Goal: Information Seeking & Learning: Compare options

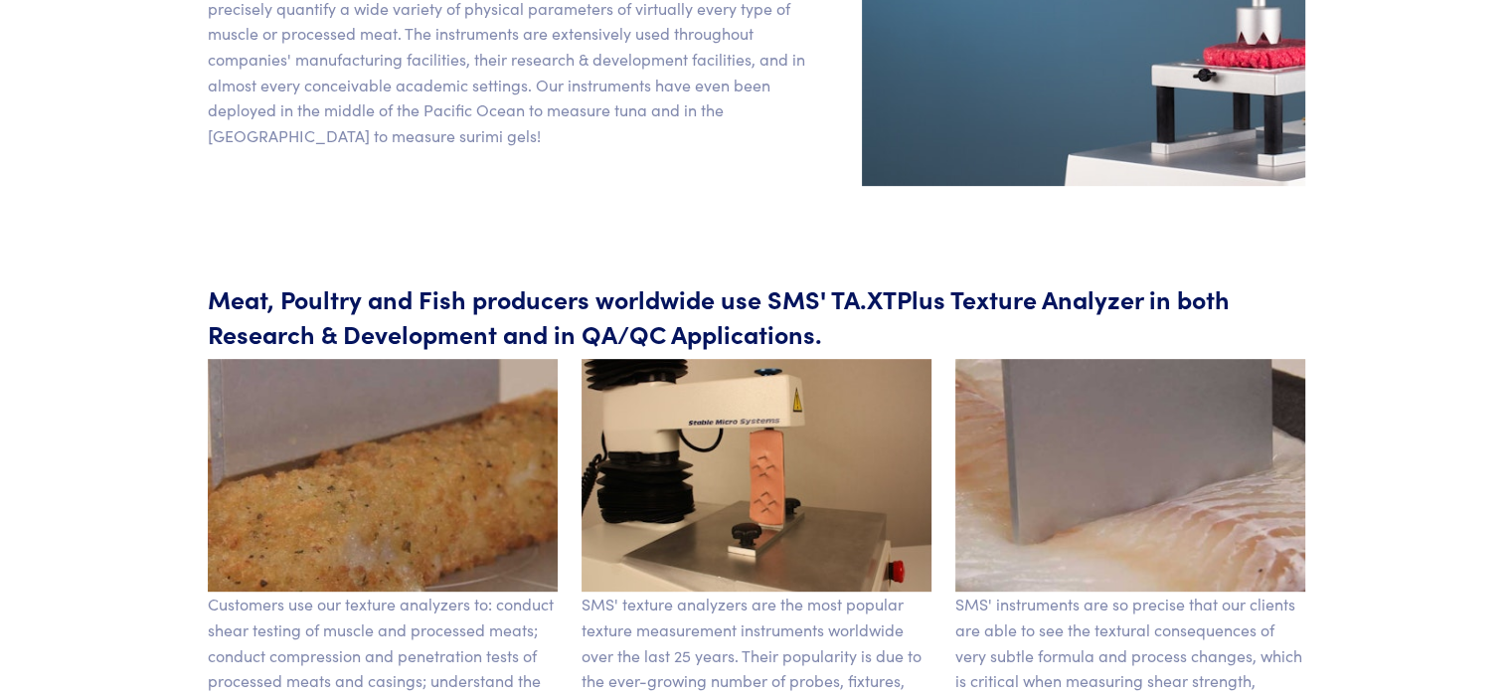
scroll to position [644, 0]
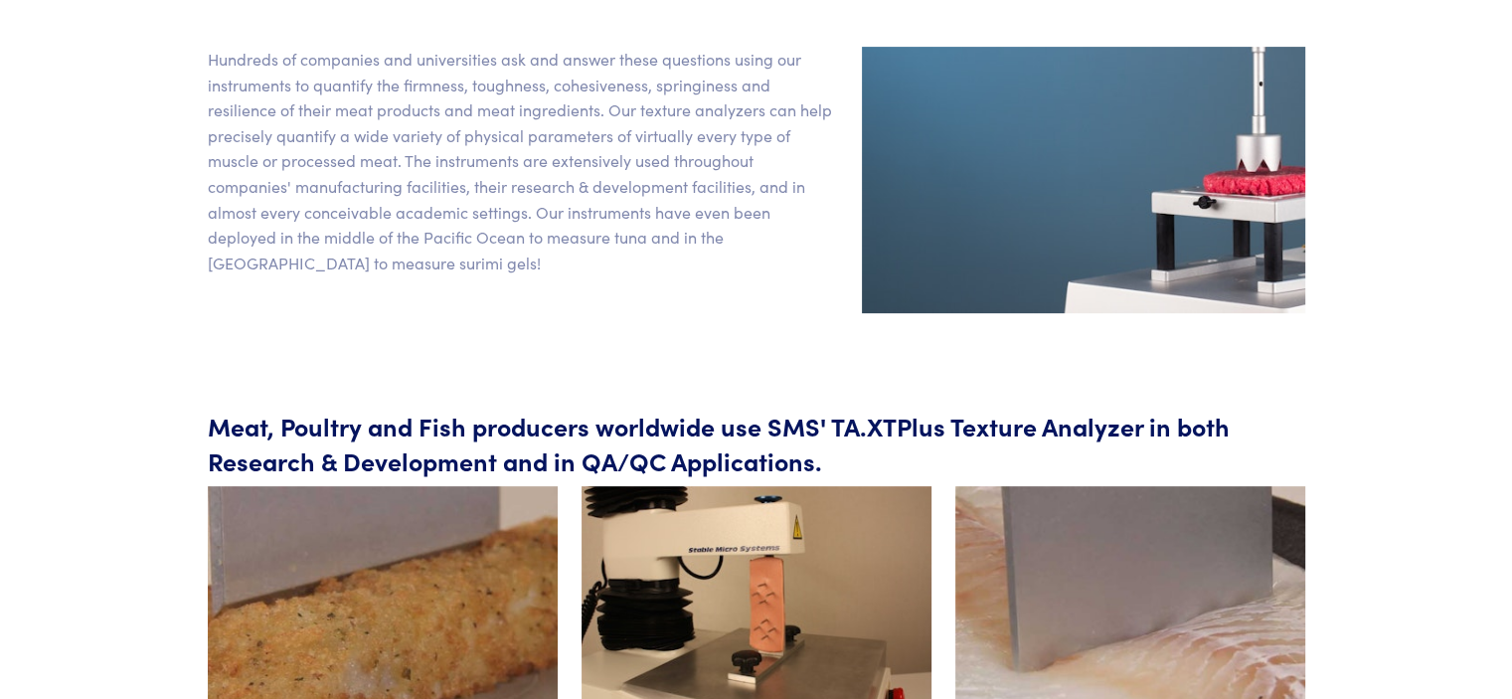
click at [1471, 445] on body "Instruments Texture Analyzers Measure any physical product characteristic. TA.X…" at bounding box center [756, 647] width 1512 height 2582
click at [1384, 402] on div "Texture Technologies / Industries / Food texture analysis / Meat fish poultry M…" at bounding box center [756, 485] width 1288 height 2019
click at [590, 294] on section "Hundreds of companies and universities ask and answer these questions using our…" at bounding box center [756, 180] width 1217 height 362
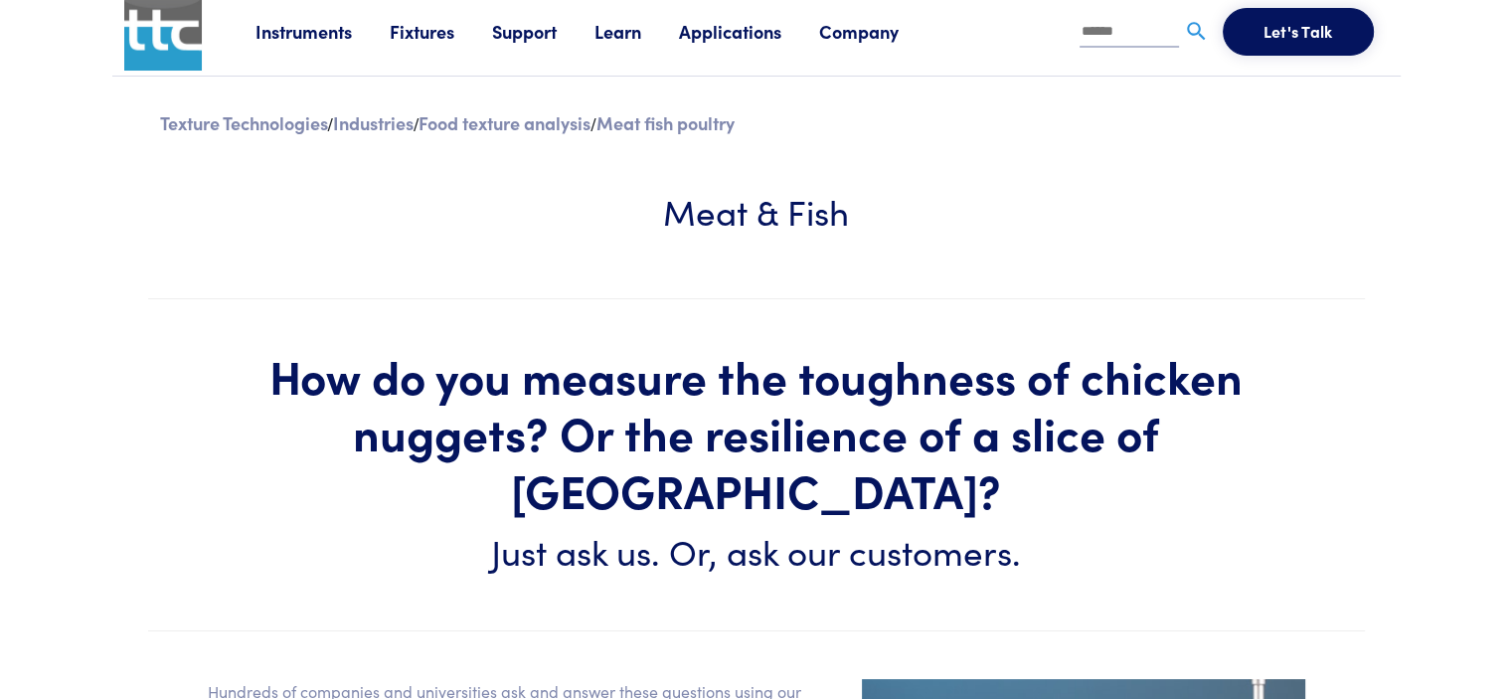
scroll to position [0, 0]
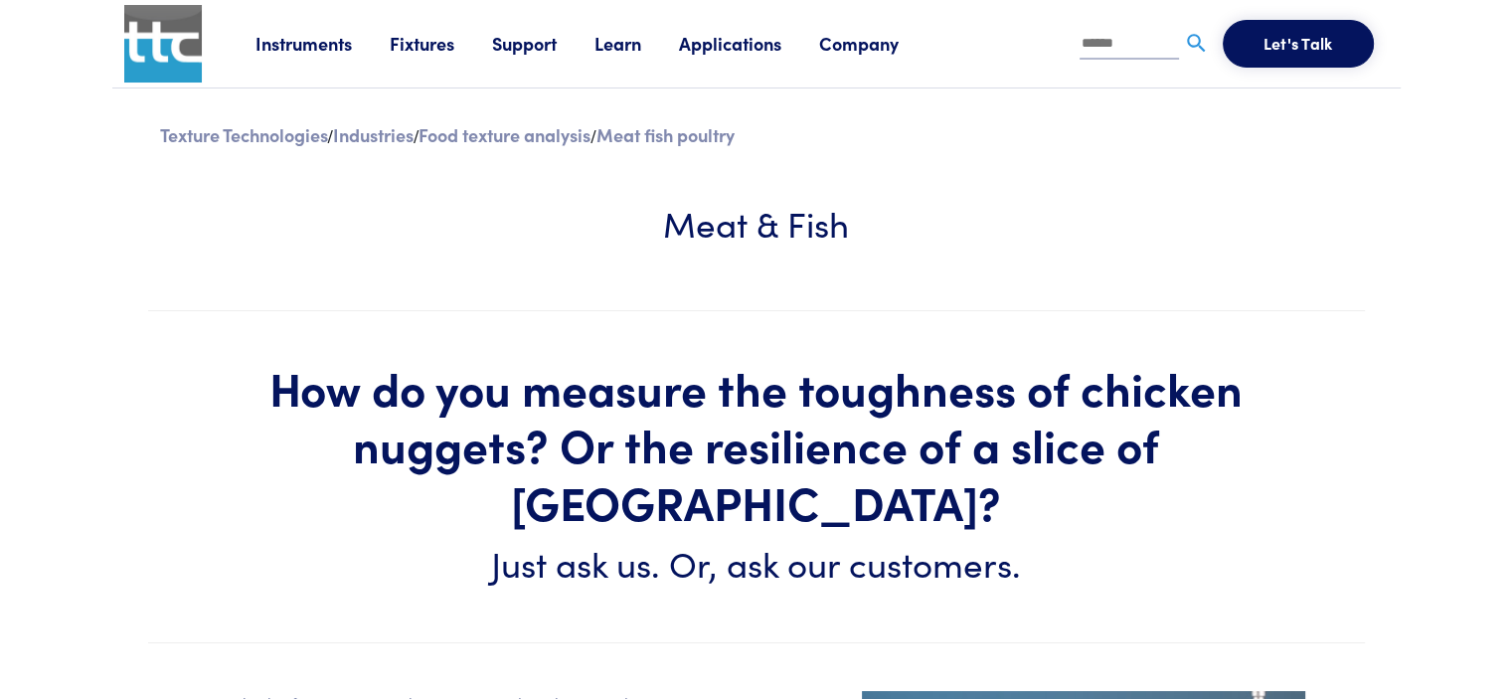
click at [744, 35] on link "Applications" at bounding box center [749, 43] width 140 height 25
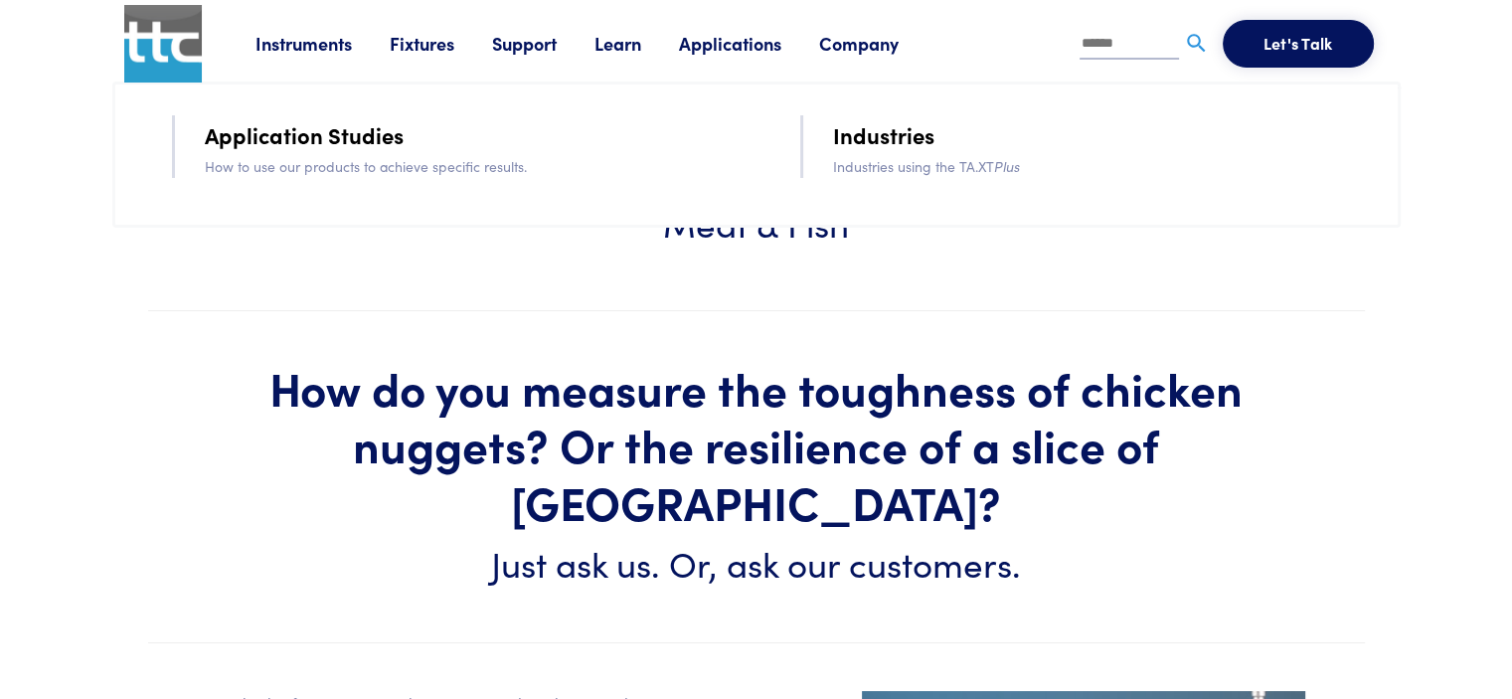
click at [284, 48] on link "Instruments" at bounding box center [322, 43] width 134 height 25
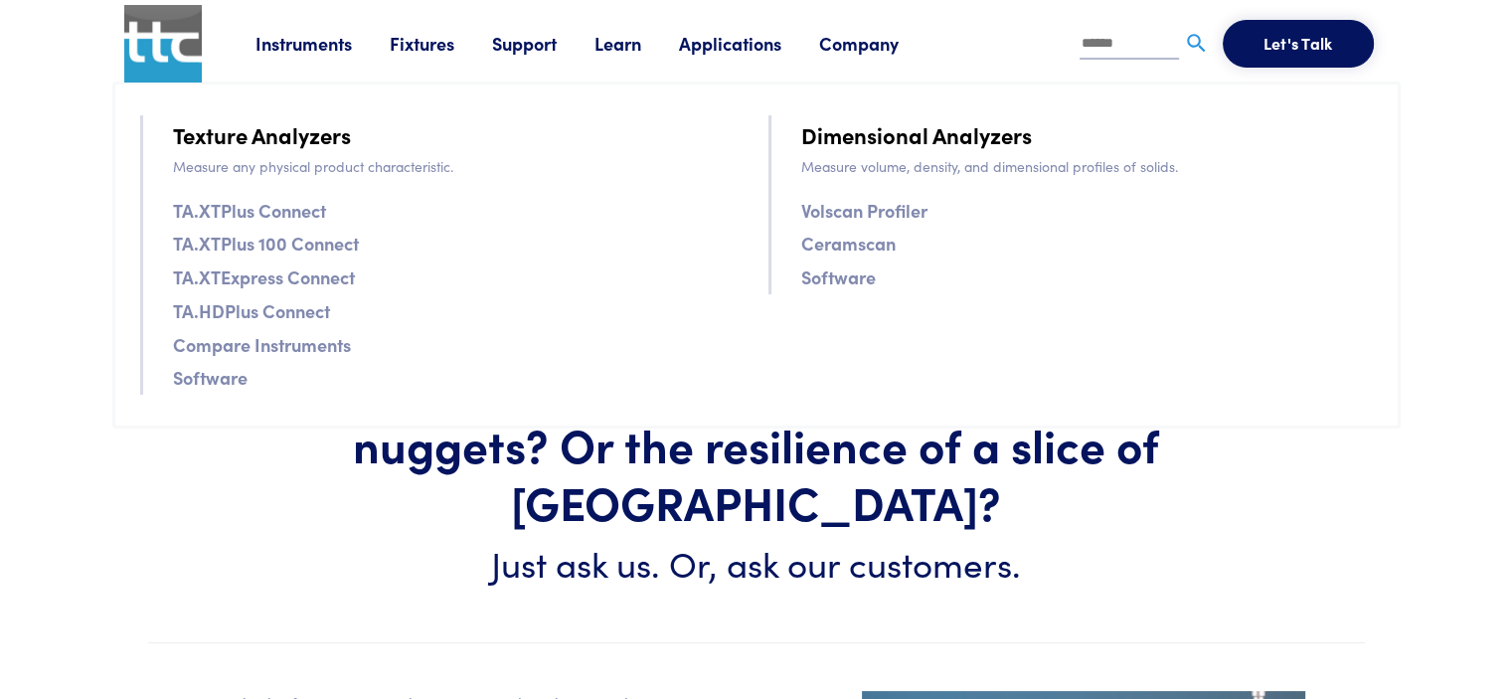
click at [251, 214] on link "TA.XTPlus Connect" at bounding box center [249, 210] width 153 height 29
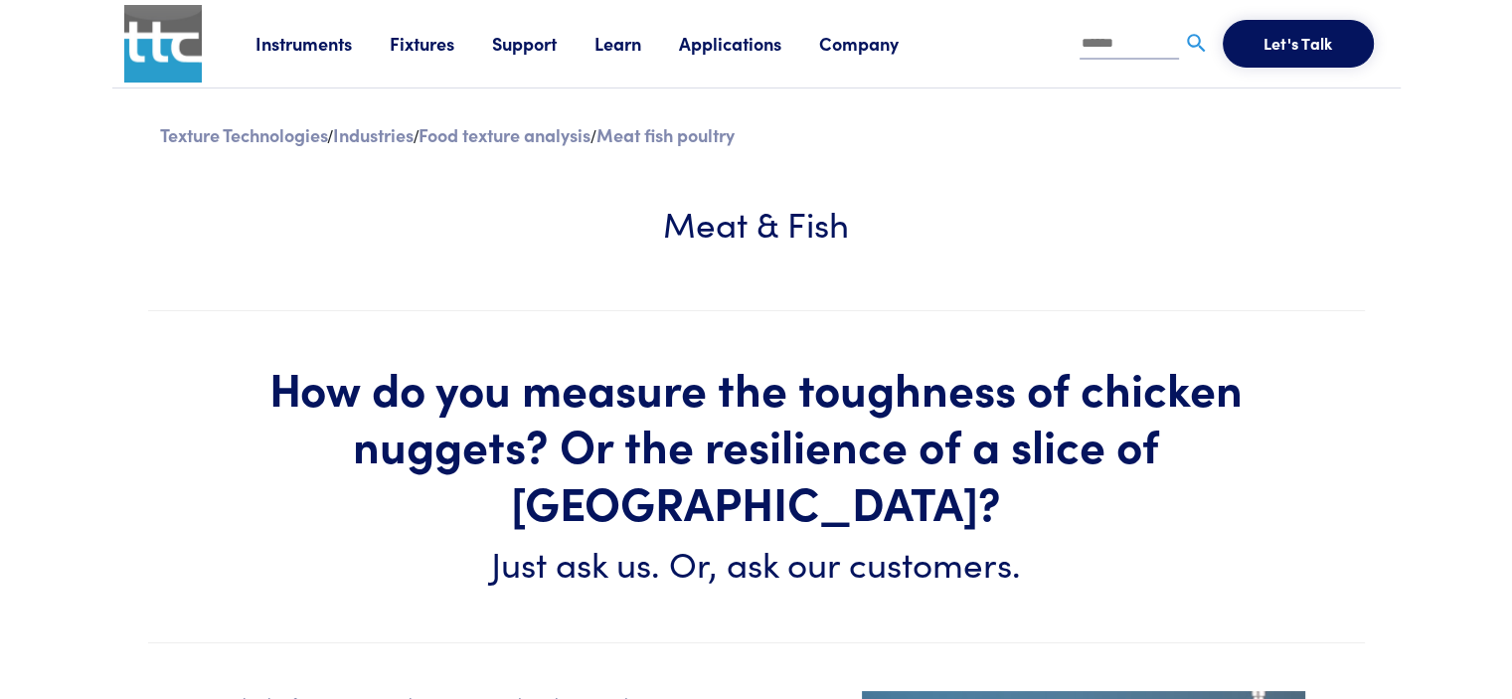
click at [305, 49] on link "Instruments" at bounding box center [322, 43] width 134 height 25
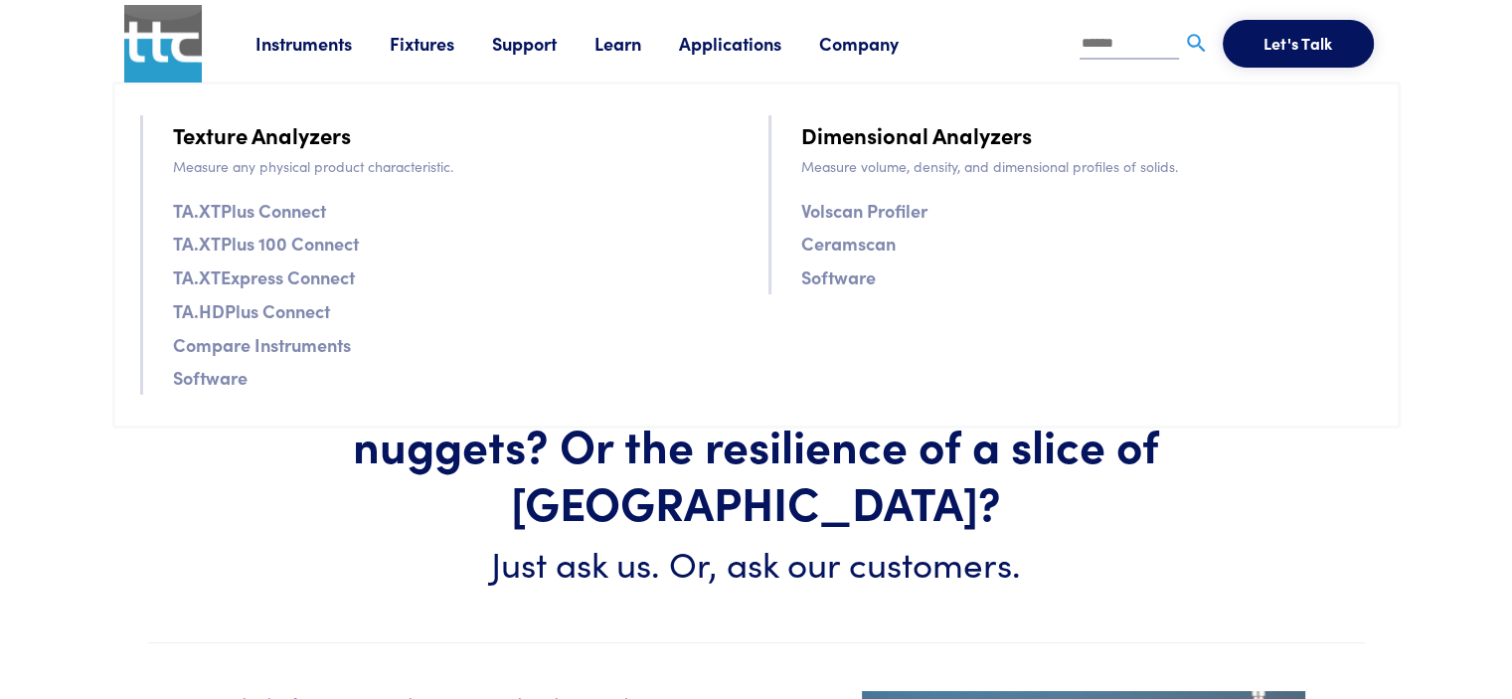
click at [298, 349] on link "Compare Instruments" at bounding box center [262, 344] width 178 height 29
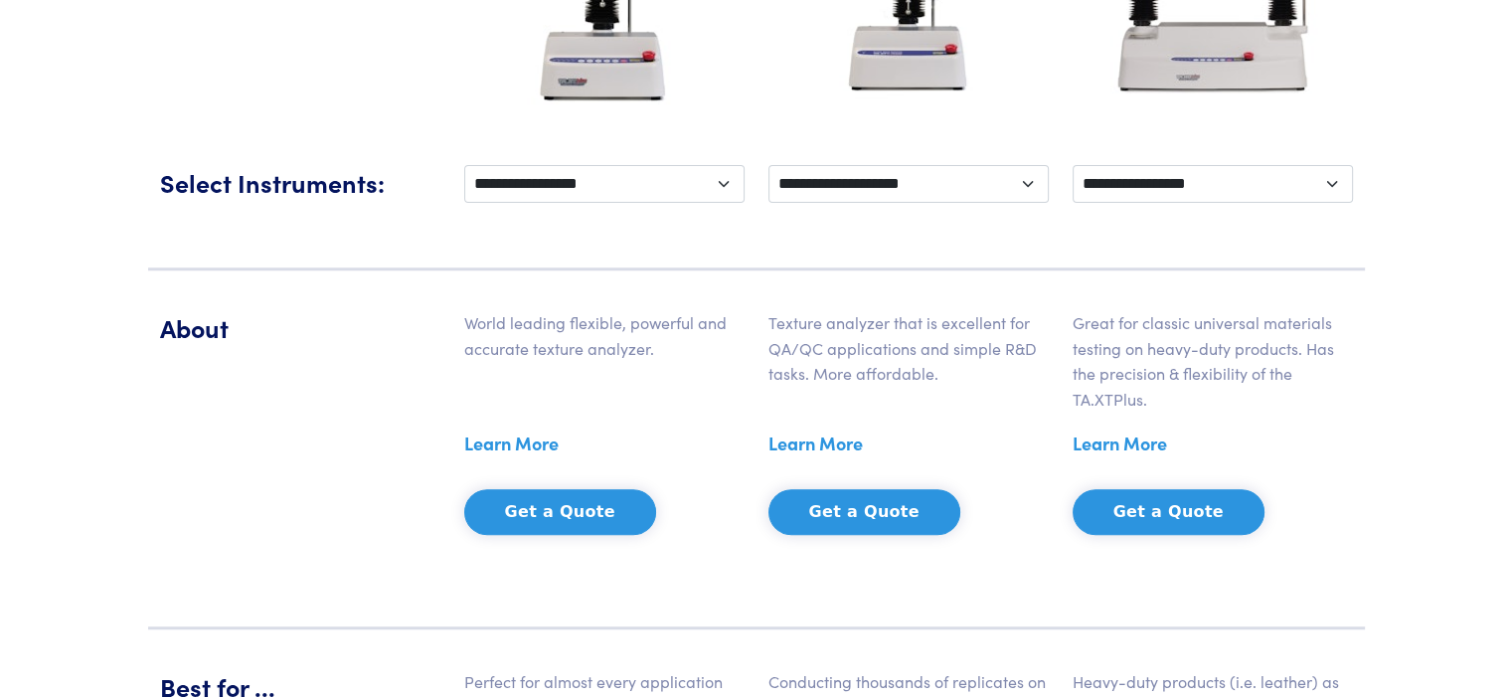
scroll to position [398, 0]
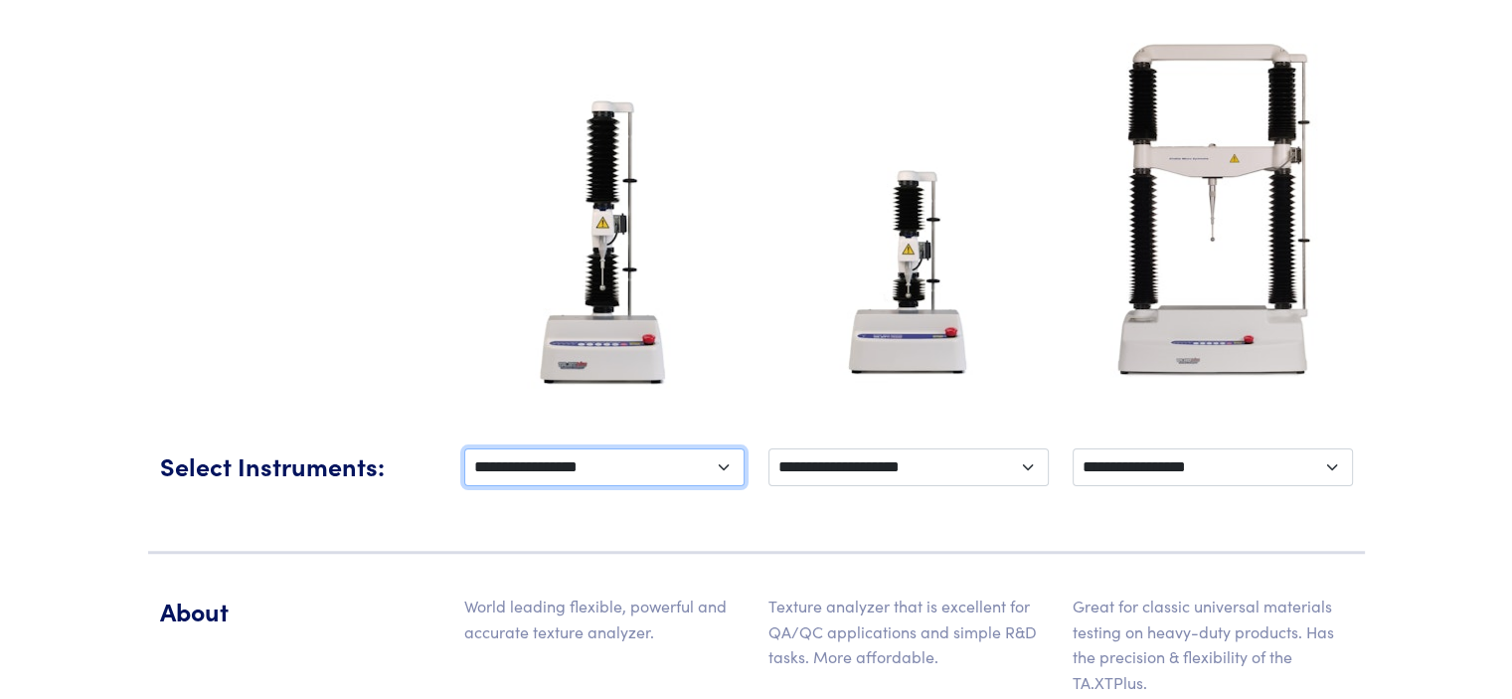
click at [529, 469] on select "**********" at bounding box center [604, 467] width 280 height 38
click at [529, 471] on select "**********" at bounding box center [604, 467] width 280 height 38
click at [792, 546] on div "**********" at bounding box center [756, 481] width 1217 height 145
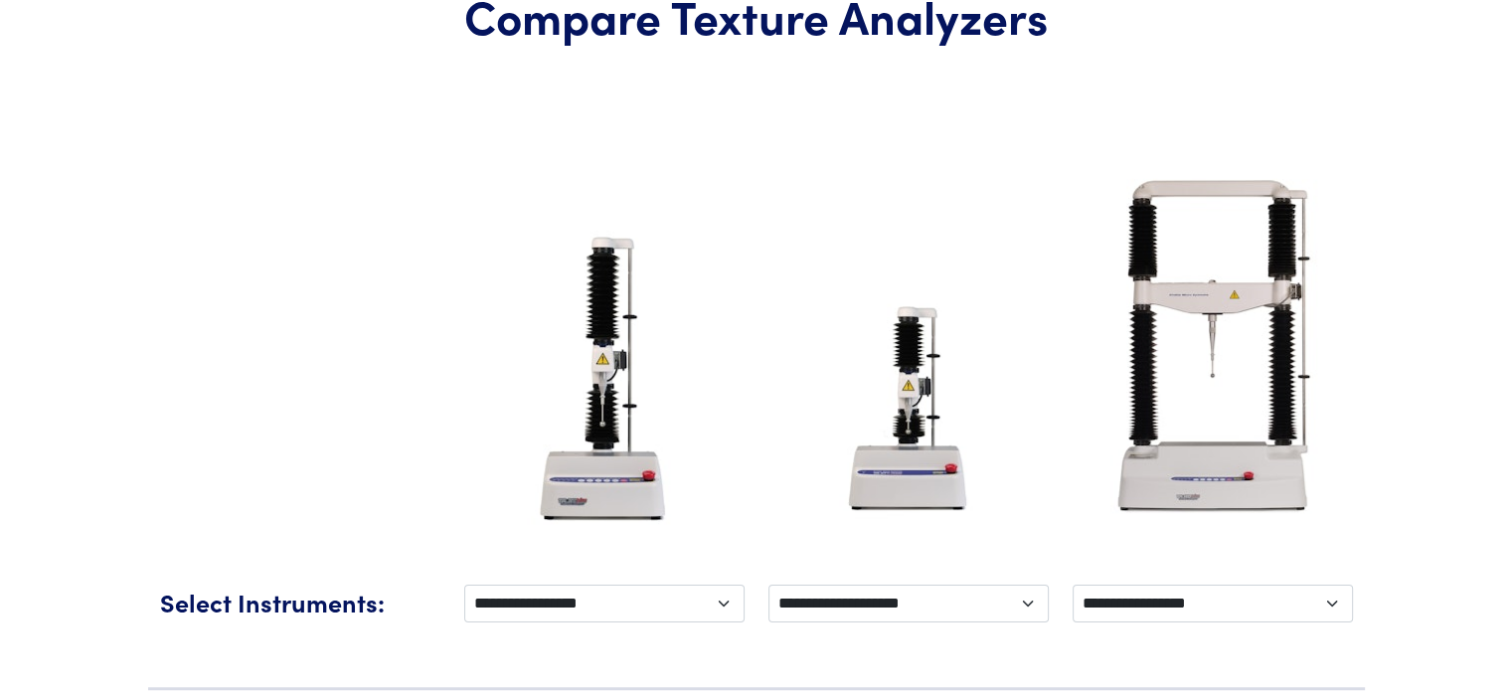
scroll to position [99, 0]
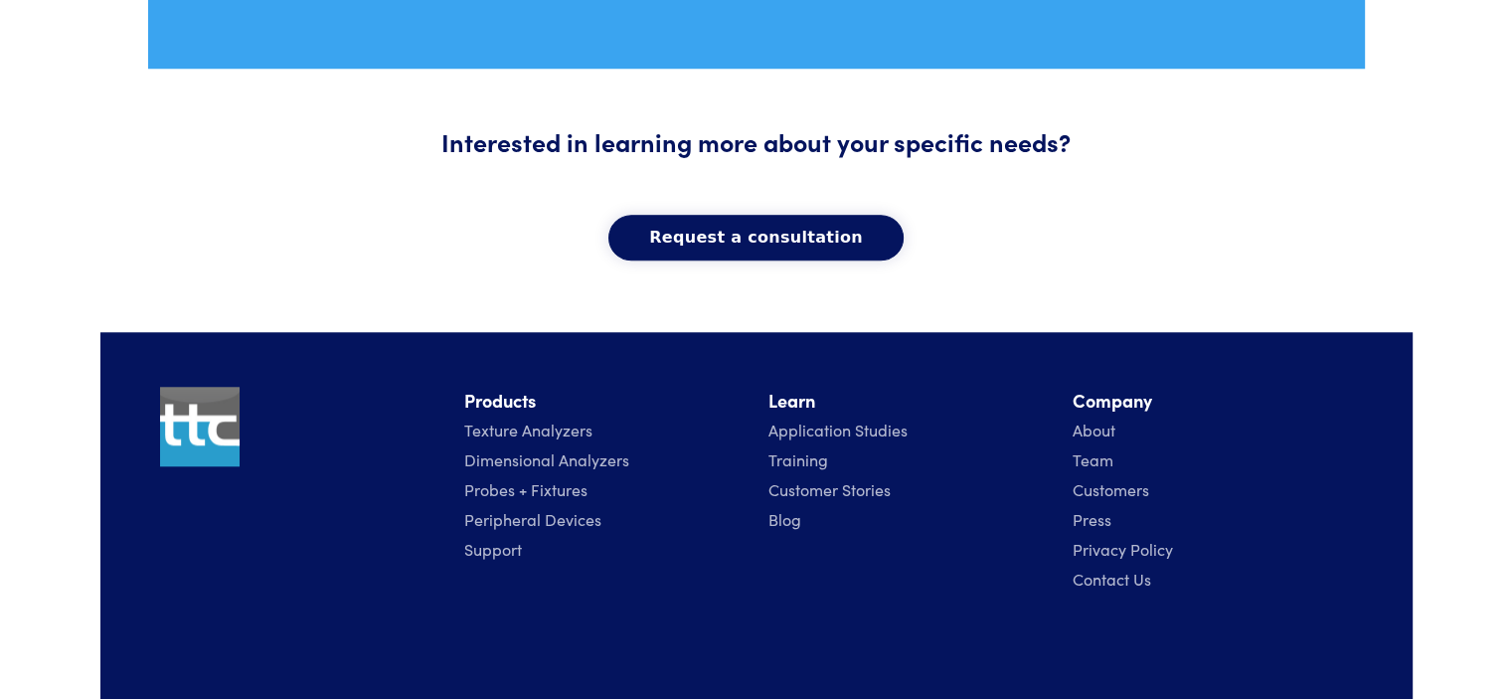
scroll to position [1824, 0]
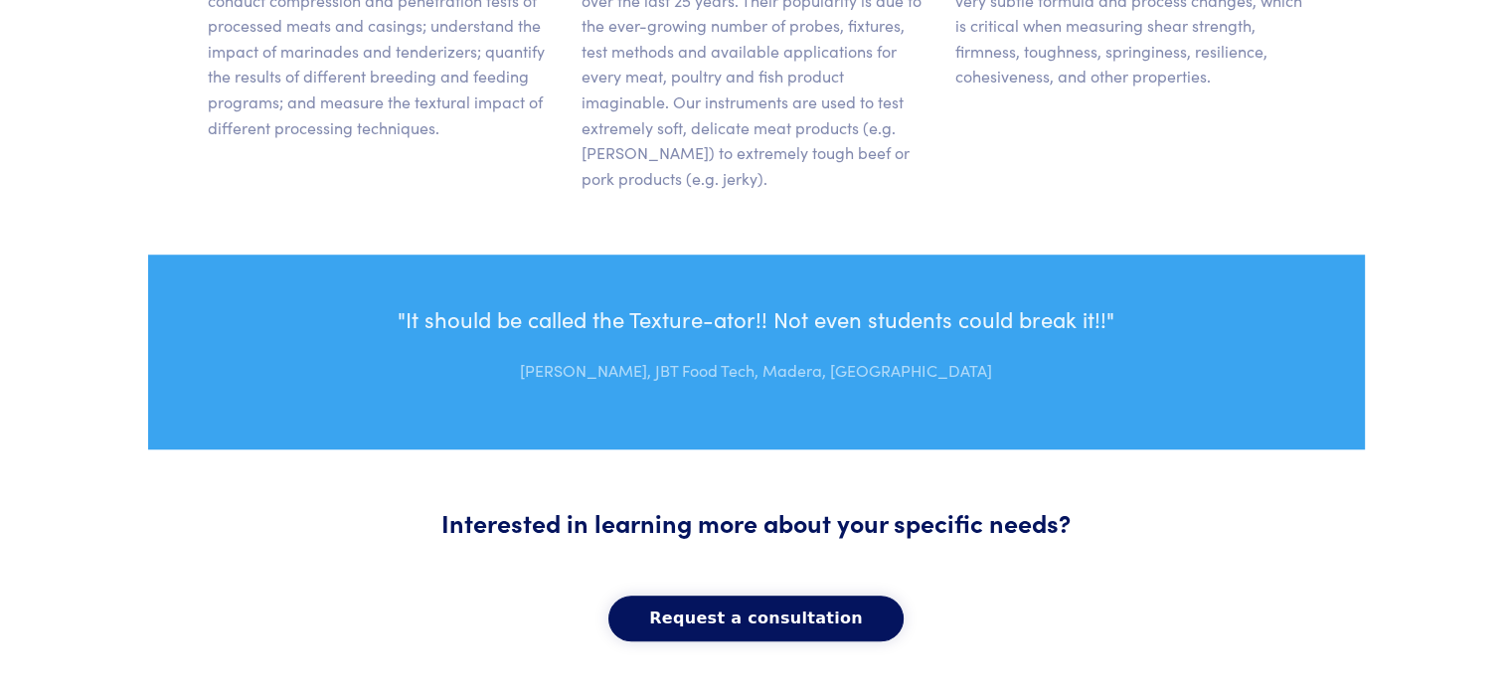
scroll to position [1824, 0]
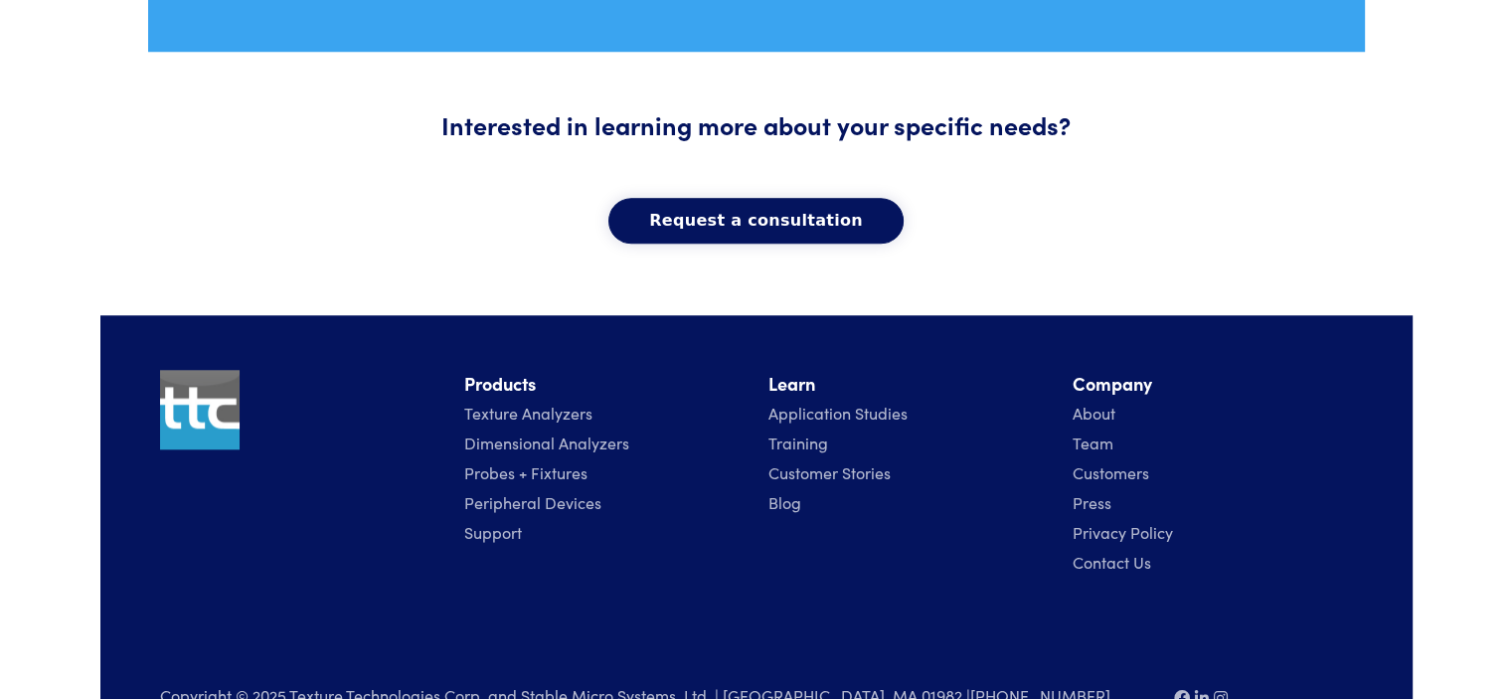
click at [475, 402] on link "Texture Analyzers" at bounding box center [528, 413] width 128 height 22
